Goal: Find specific page/section: Find specific page/section

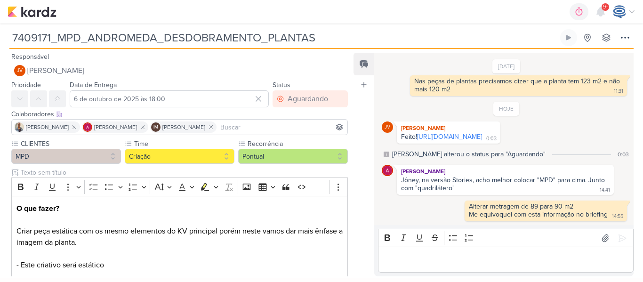
drag, startPoint x: 349, startPoint y: 42, endPoint x: 4, endPoint y: 23, distance: 345.8
click at [4, 23] on body "1.107.0 0h0m Sessão desligada... Hoje 0h0m Semana 0h0m Mês 0h0m" at bounding box center [321, 139] width 643 height 278
click at [40, 13] on img at bounding box center [32, 11] width 49 height 11
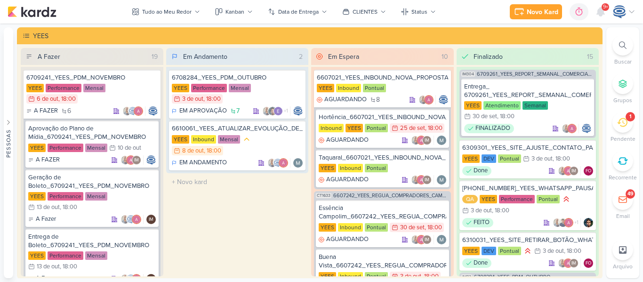
click at [615, 45] on div at bounding box center [622, 45] width 21 height 21
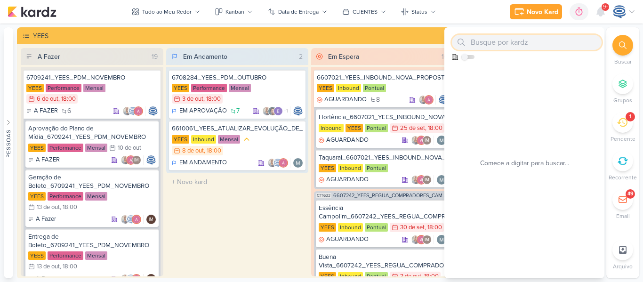
paste input "7409171_MPD_ANDROMEDA_DESDOBRAMENTO_PLANTAS"
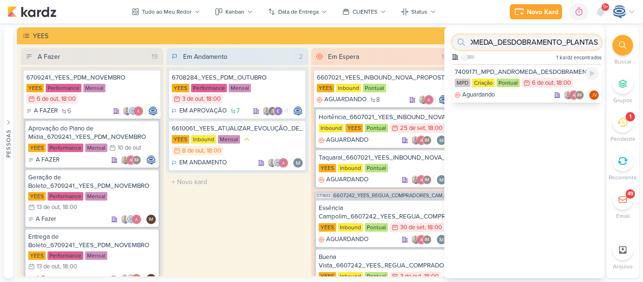
type input "7409171_MPD_ANDROMEDA_DESDOBRAMENTO_PLANTAS"
click at [500, 71] on div "7409171_MPD_ANDROMEDA_DESDOBRAMENTO_PLANTAS" at bounding box center [526, 72] width 144 height 8
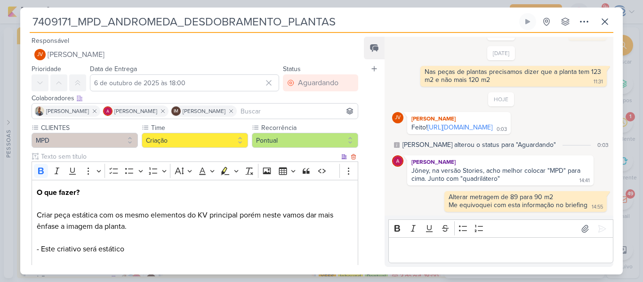
scroll to position [230, 0]
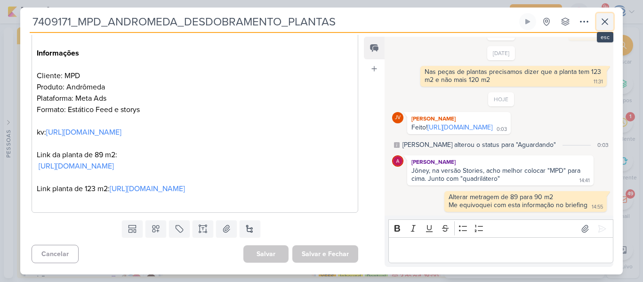
click at [602, 23] on icon at bounding box center [604, 21] width 11 height 11
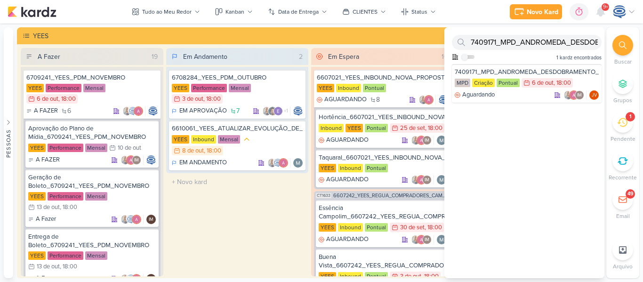
click at [613, 43] on div at bounding box center [622, 45] width 21 height 21
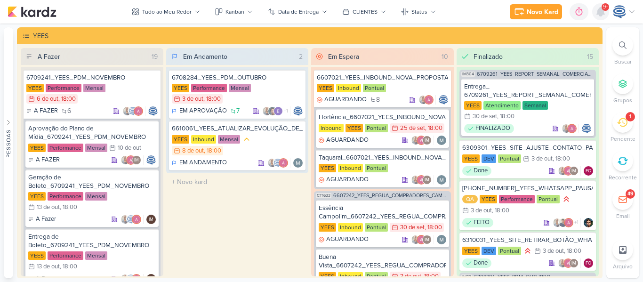
click at [599, 15] on icon at bounding box center [600, 12] width 8 height 8
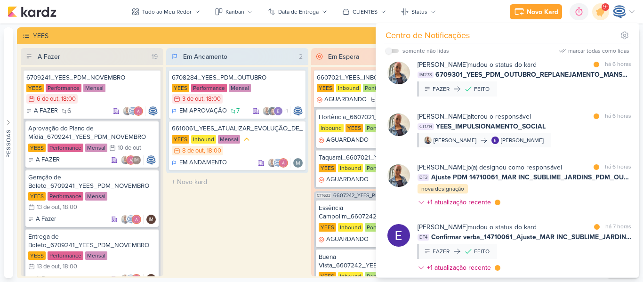
scroll to position [2852, 0]
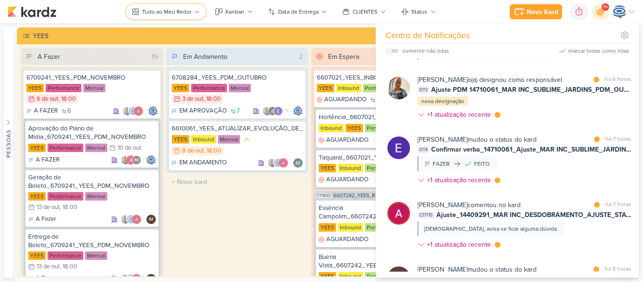
click at [162, 14] on div "Tudo ao Meu Redor" at bounding box center [166, 12] width 49 height 8
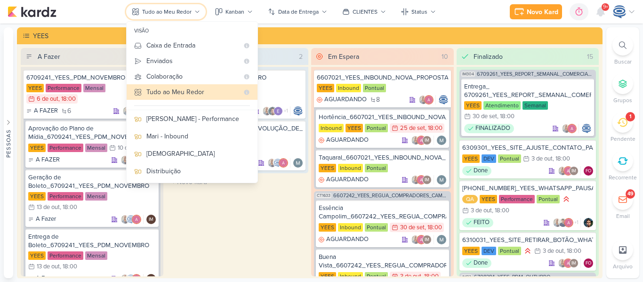
scroll to position [68, 0]
click at [170, 153] on div "Jôney" at bounding box center [197, 154] width 103 height 10
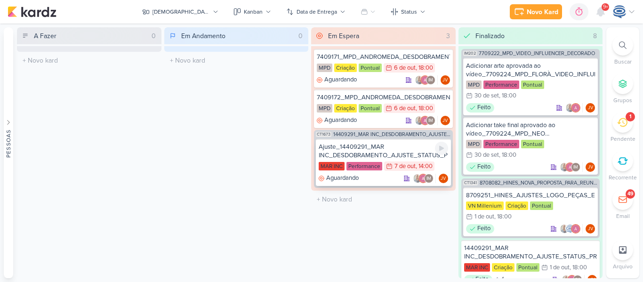
click at [401, 153] on div "Ajuste_14409291_MAR INC_DESDOBRAMENTO_AJUSTE_STATUS_PRODUTO" at bounding box center [382, 151] width 129 height 17
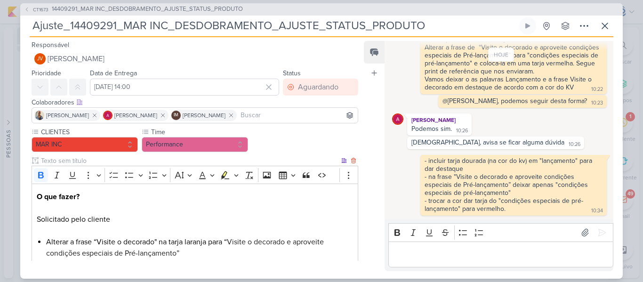
scroll to position [148, 0]
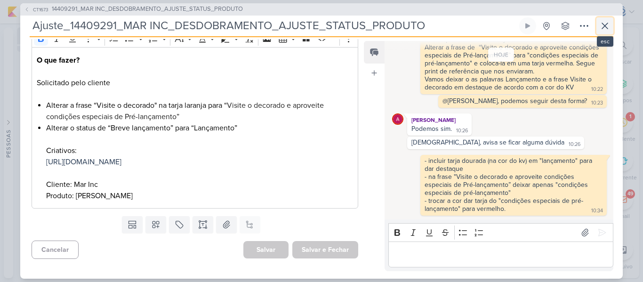
click at [601, 18] on button at bounding box center [604, 25] width 17 height 17
